Goal: Find contact information: Find contact information

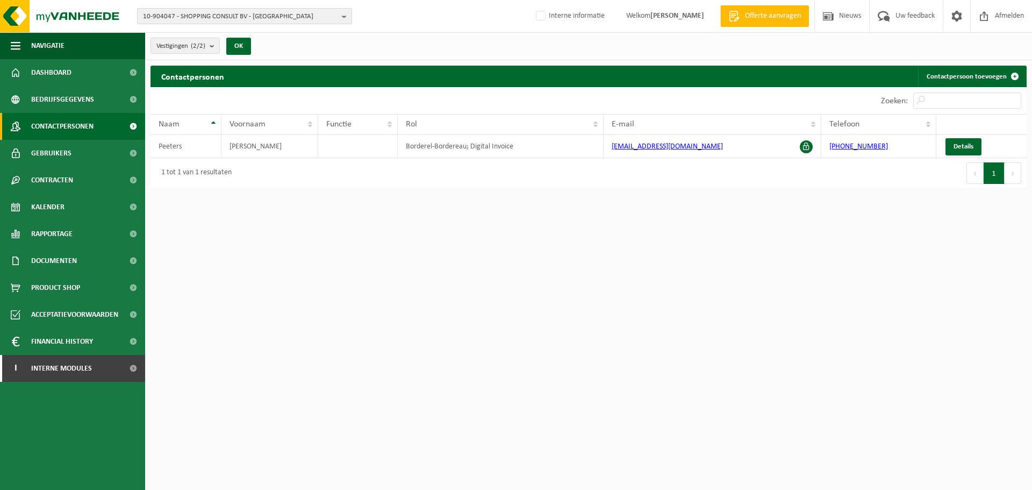
click at [303, 16] on span "10-904047 - SHOPPING CONSULT BV - ANTWERPEN" at bounding box center [240, 17] width 195 height 16
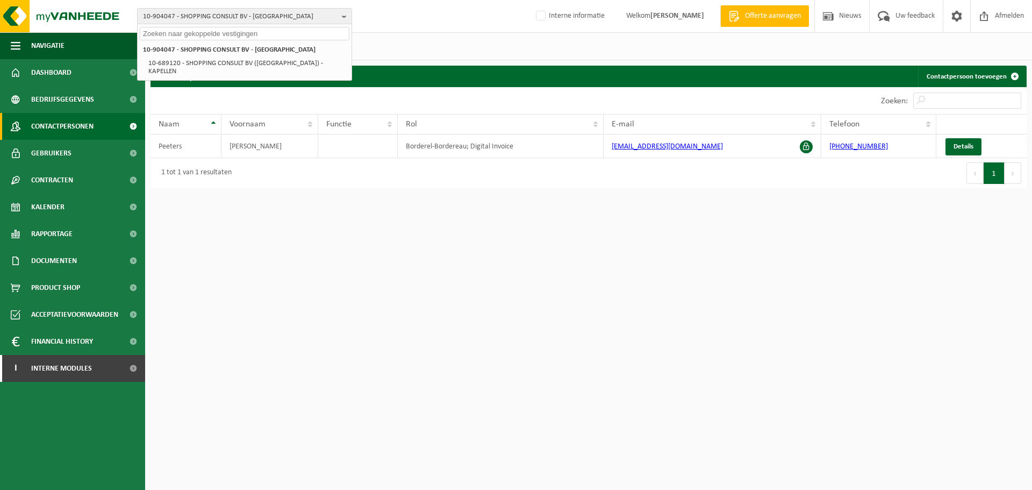
paste input "10-949579"
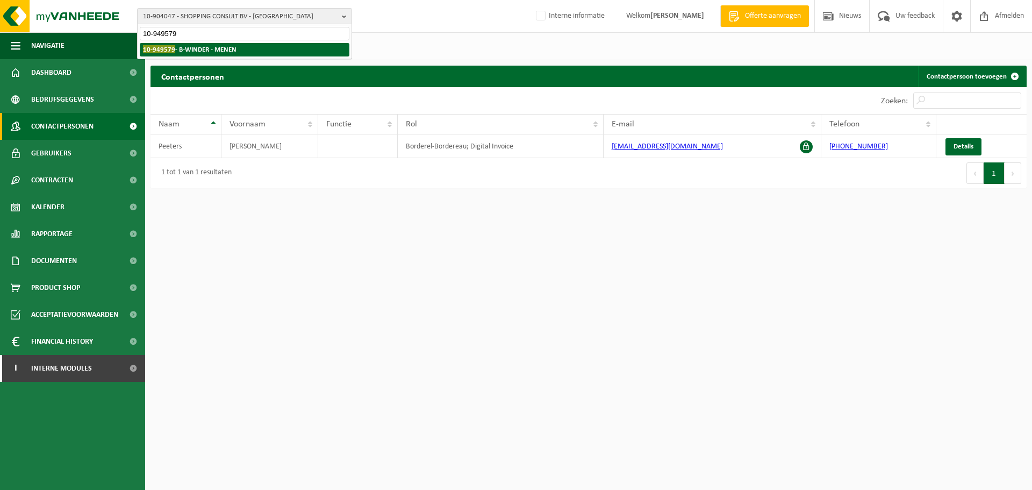
type input "10-949579"
click at [213, 54] on li "10-949579 - B-WINDER - MENEN" at bounding box center [245, 49] width 210 height 13
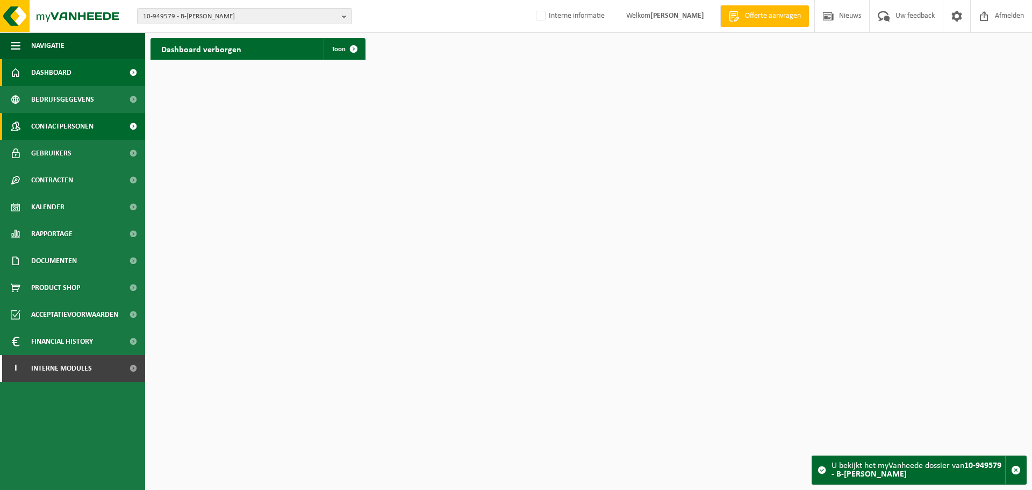
click at [80, 113] on span "Contactpersonen" at bounding box center [62, 126] width 62 height 27
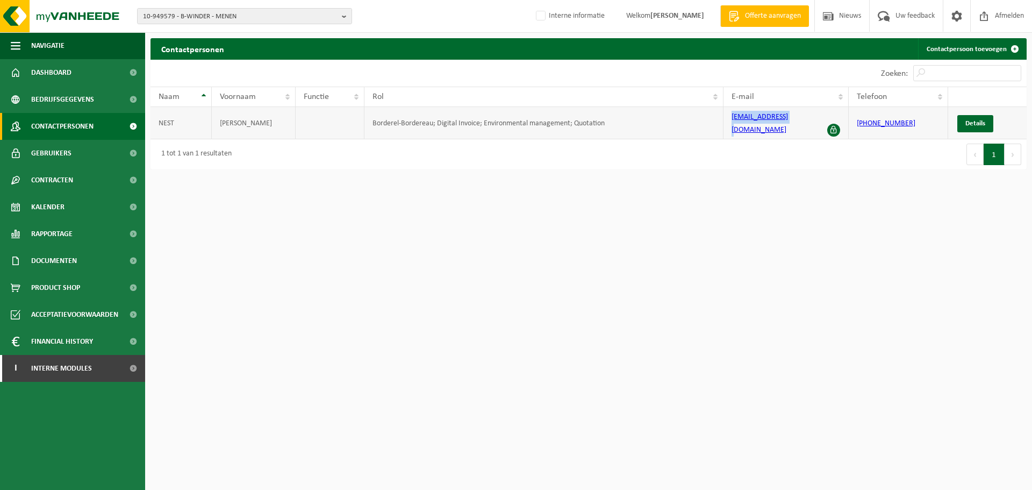
drag, startPoint x: 798, startPoint y: 119, endPoint x: 731, endPoint y: 119, distance: 67.7
click at [731, 119] on td "info@b-winder.be" at bounding box center [787, 123] width 126 height 32
copy link "info@b-winder.be"
click at [474, 331] on html "10-949579 - B-WINDER - MENEN 10-949579 - B-WINDER - MENEN Interne informatie We…" at bounding box center [516, 245] width 1032 height 490
click at [399, 197] on html "10-949579 - B-WINDER - MENEN 10-949579 - B-WINDER - MENEN Interne informatie We…" at bounding box center [516, 245] width 1032 height 490
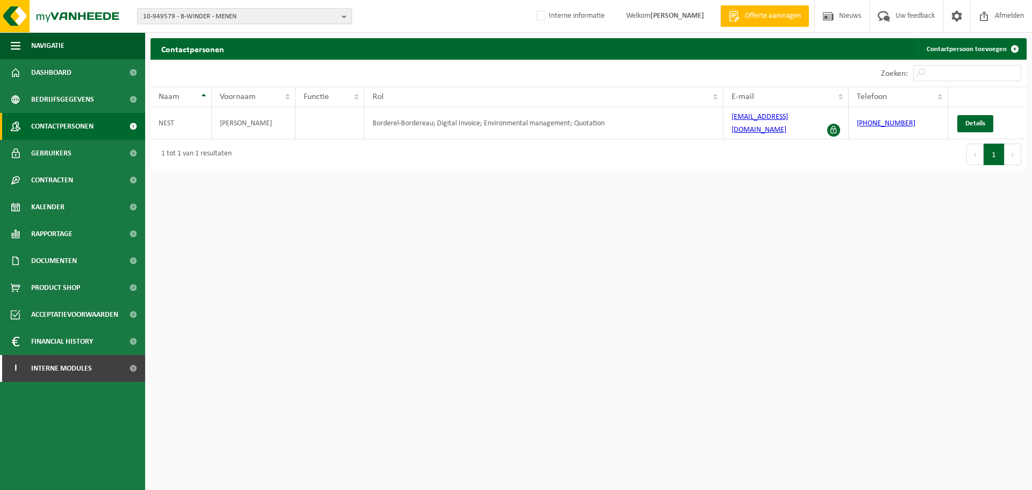
click at [306, 18] on span "10-949579 - B-WINDER - MENEN" at bounding box center [240, 17] width 195 height 16
click at [269, 35] on input "text" at bounding box center [245, 33] width 210 height 13
paste input "10-854318"
type input "10-854318"
click at [227, 48] on li "10-854318 - ELIA BRESSOUX - BRESSOUX" at bounding box center [245, 49] width 210 height 13
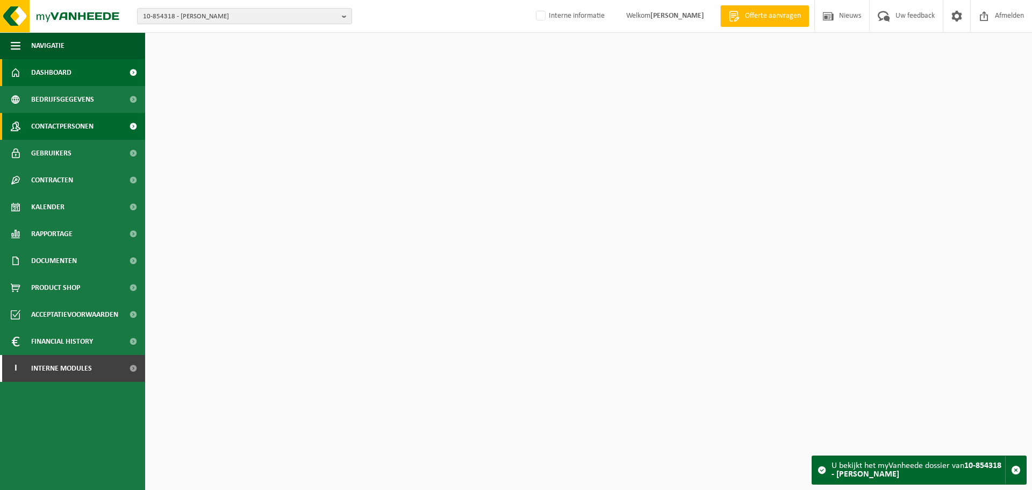
click at [89, 123] on span "Contactpersonen" at bounding box center [62, 126] width 62 height 27
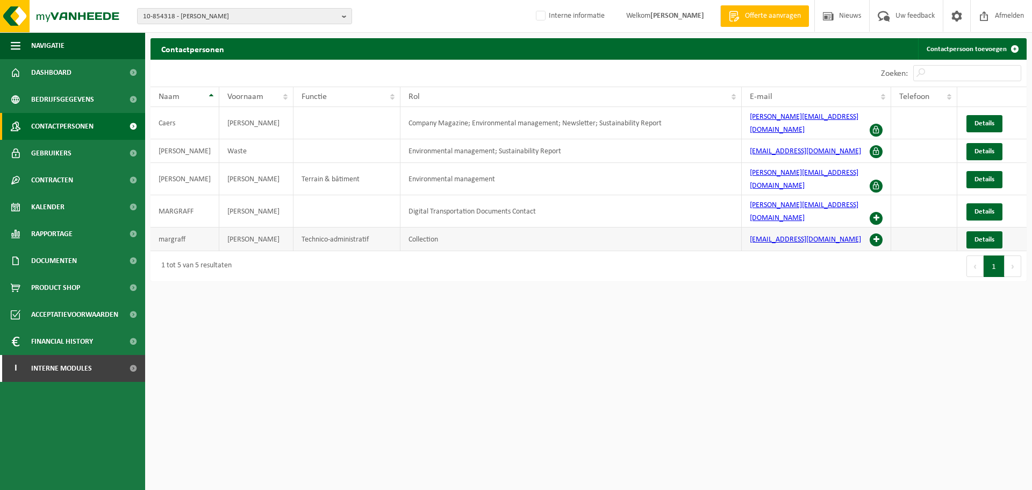
click at [872, 233] on span at bounding box center [876, 239] width 13 height 13
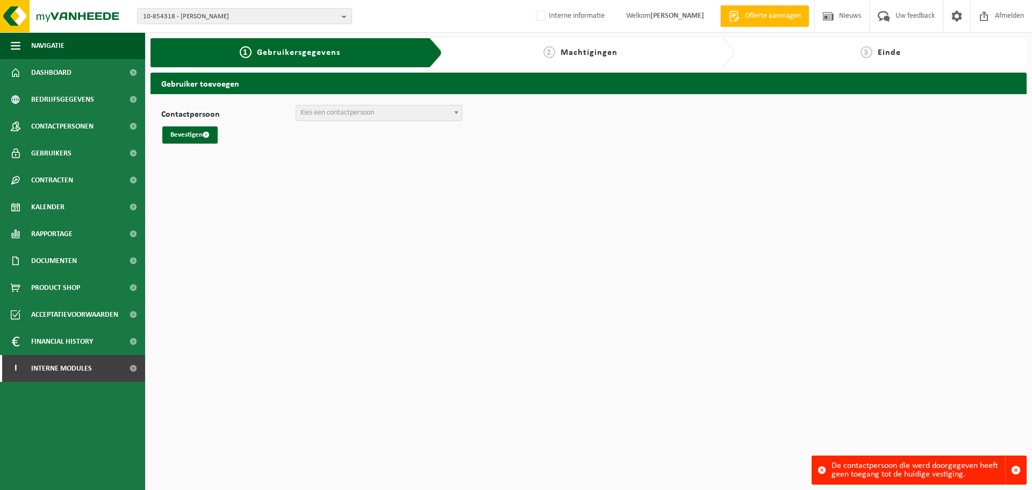
click at [427, 360] on html "10-854318 - [PERSON_NAME] - [GEOGRAPHIC_DATA] 10-854173 - ELIA ASSET [GEOGRAPHI…" at bounding box center [516, 245] width 1032 height 490
